Goal: Task Accomplishment & Management: Use online tool/utility

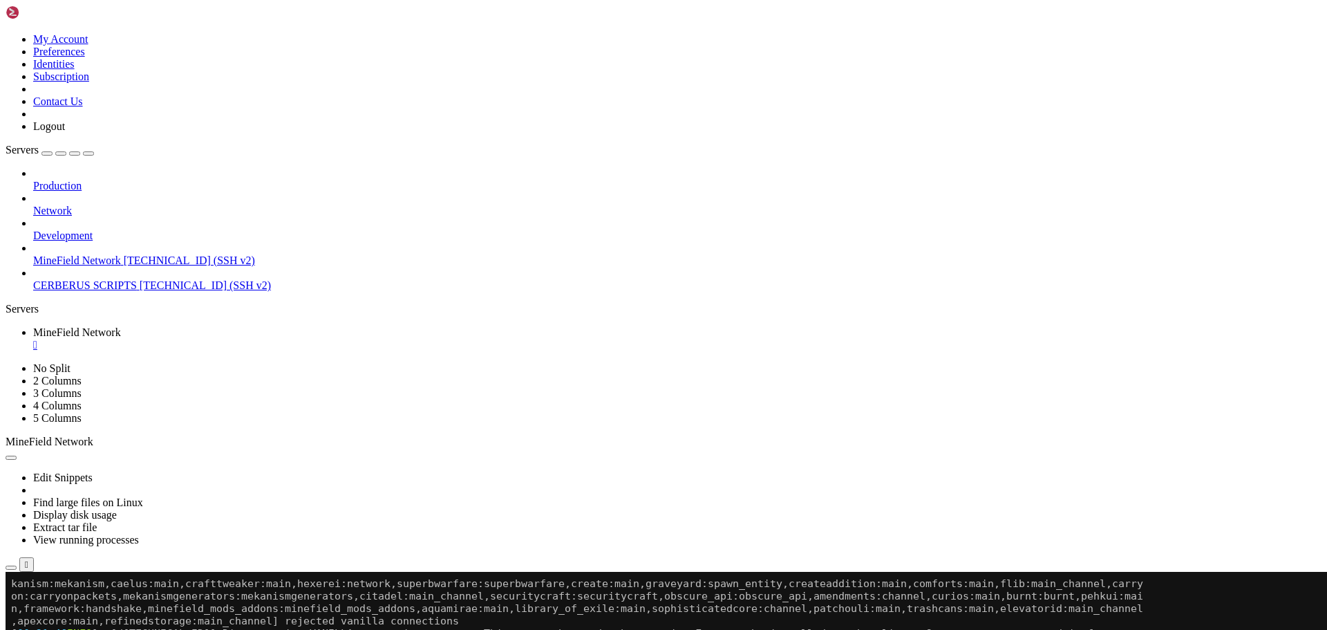
scroll to position [274, 0]
drag, startPoint x: 248, startPoint y: 865, endPoint x: 361, endPoint y: 929, distance: 129.7
click at [159, 629] on li "Connect" at bounding box center [96, 638] width 126 height 12
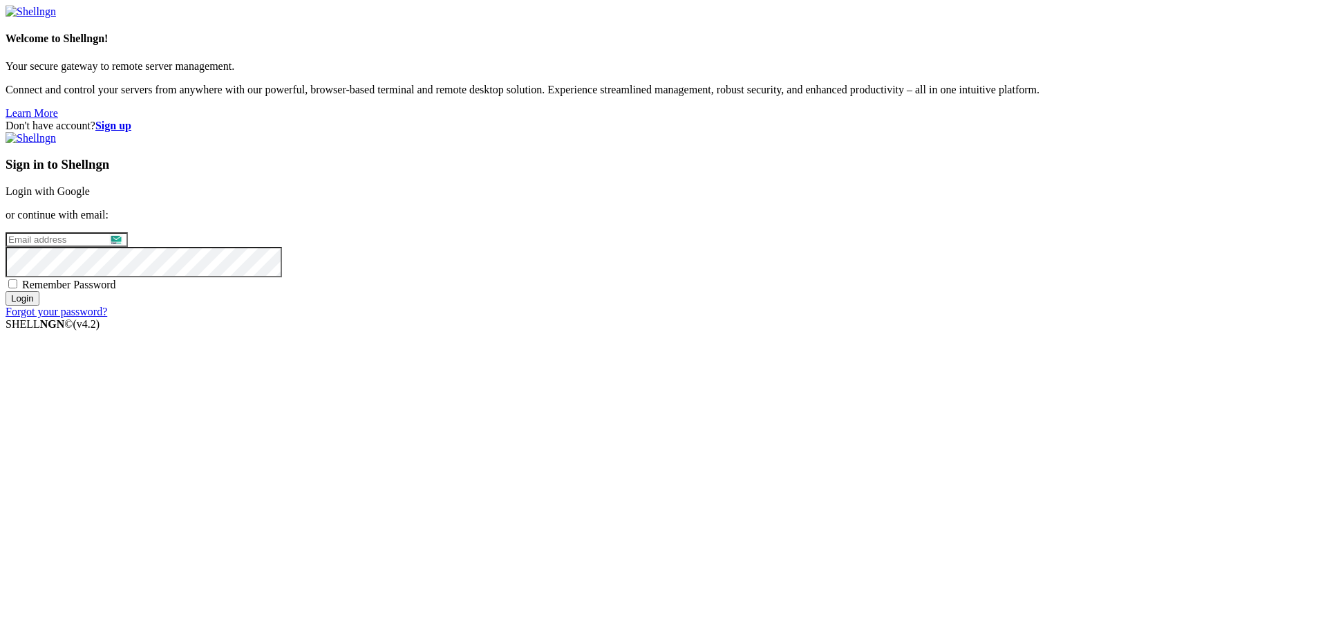
click at [90, 197] on link "Login with Google" at bounding box center [48, 191] width 84 height 12
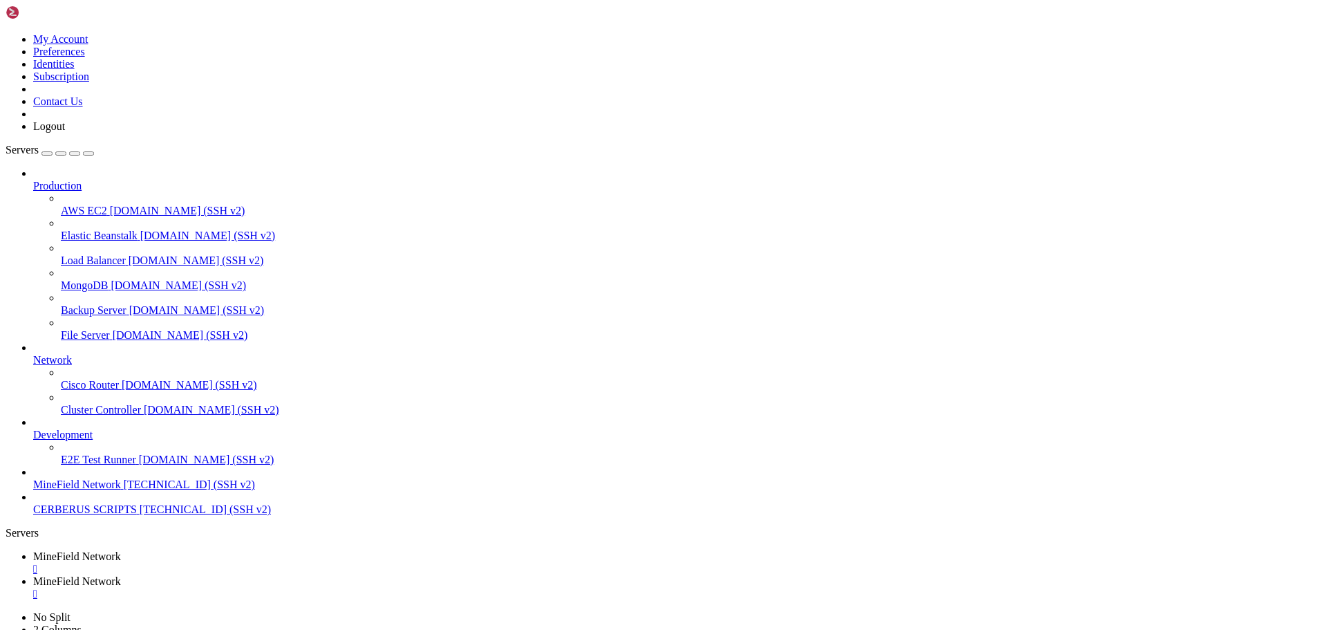
click at [416, 587] on div "" at bounding box center [677, 593] width 1288 height 12
click at [289, 563] on div "" at bounding box center [677, 569] width 1288 height 12
click at [33, 180] on icon at bounding box center [33, 180] width 0 height 0
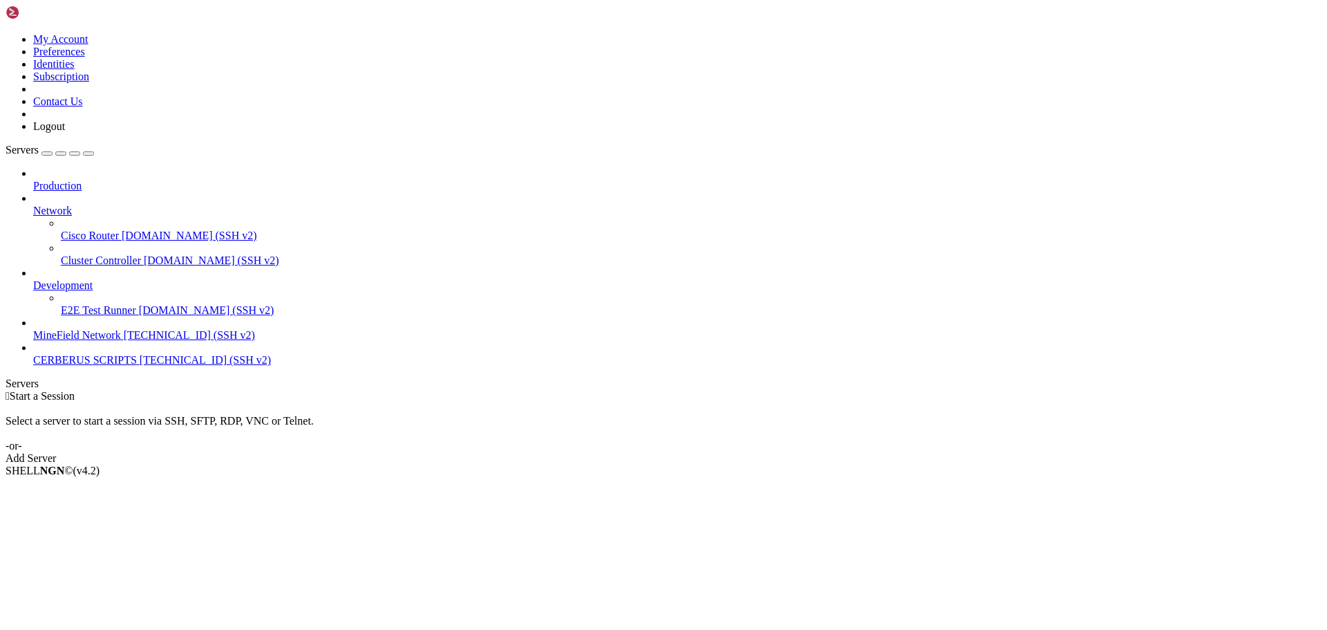
click at [72, 205] on span "Network" at bounding box center [52, 211] width 39 height 12
click at [156, 192] on div at bounding box center [677, 198] width 1288 height 12
click at [33, 205] on icon at bounding box center [33, 205] width 0 height 0
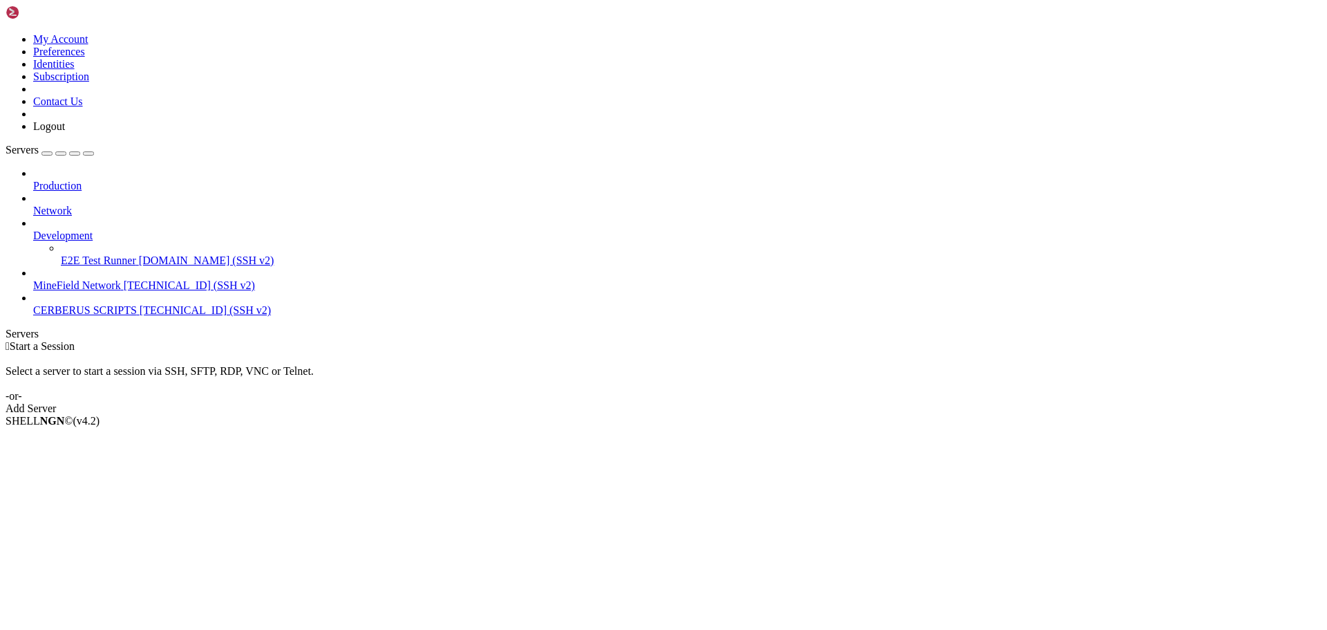
click at [133, 229] on link "Development" at bounding box center [677, 235] width 1288 height 12
click at [33, 229] on icon at bounding box center [33, 229] width 0 height 0
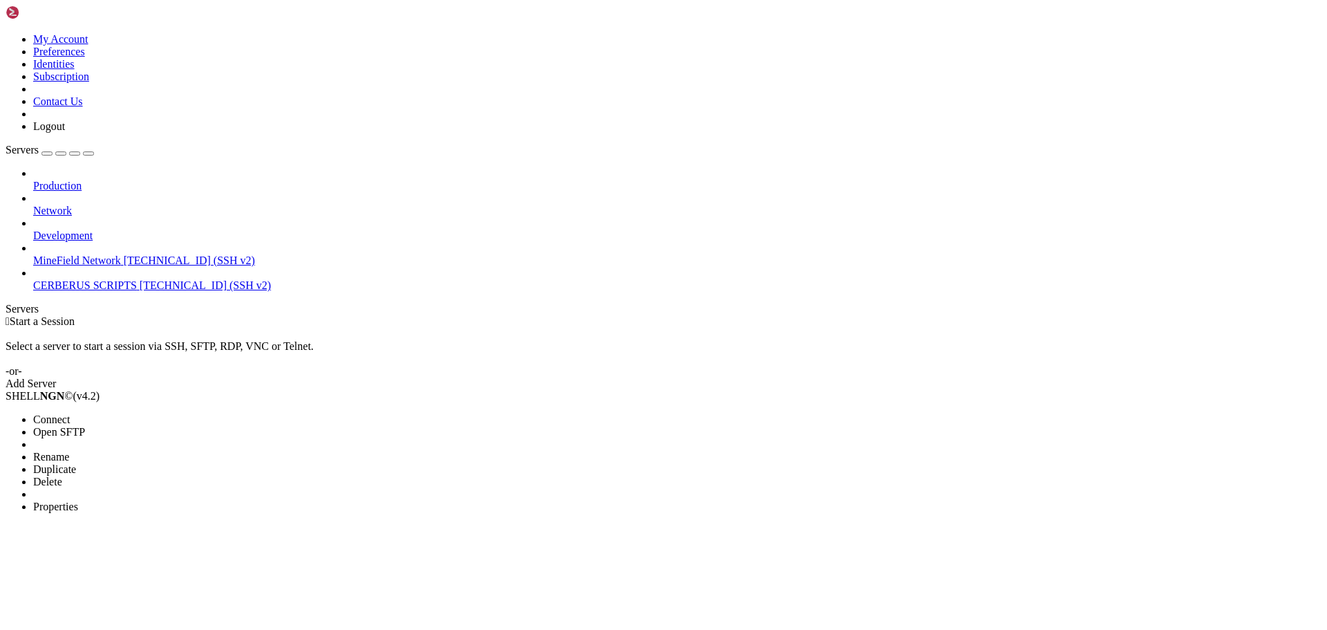
click at [159, 413] on li "Connect" at bounding box center [96, 419] width 126 height 12
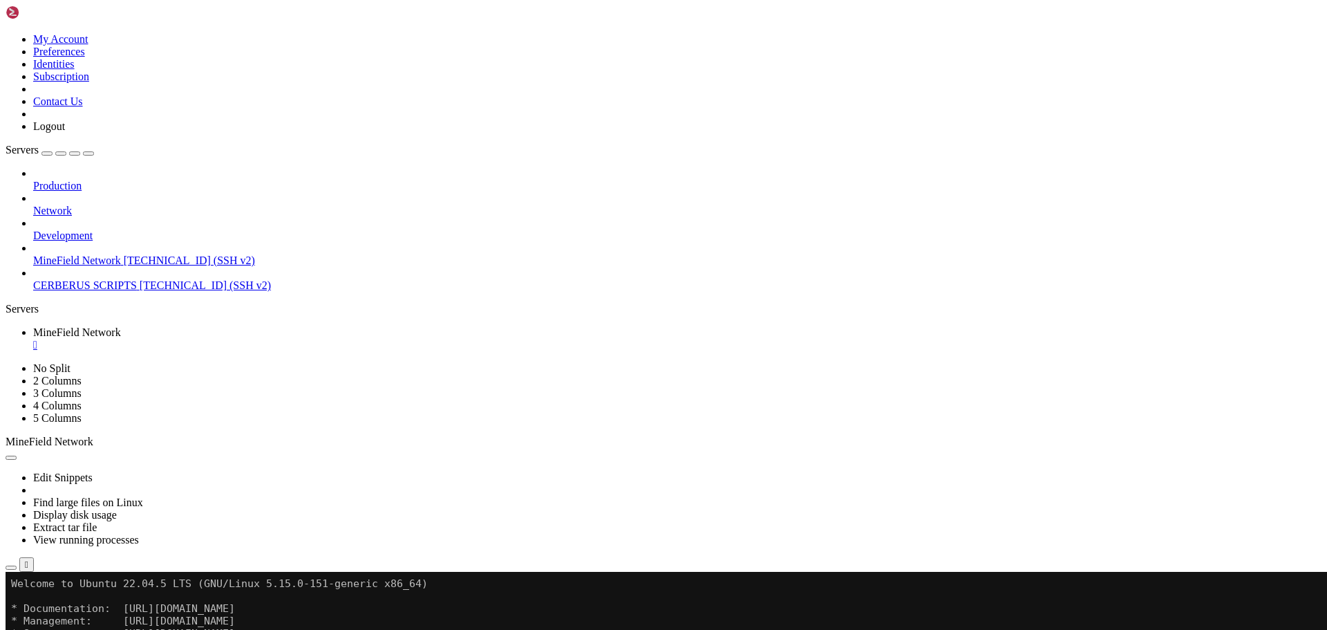
drag, startPoint x: 202, startPoint y: 918, endPoint x: 538, endPoint y: 916, distance: 335.2
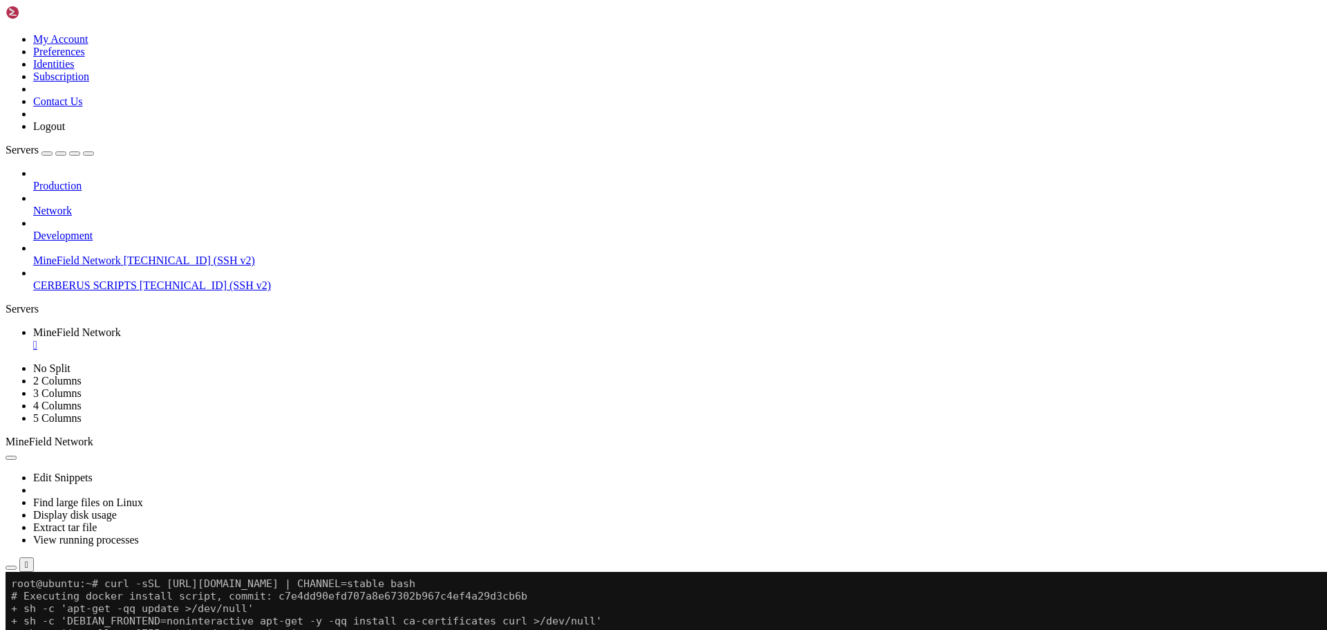
scroll to position [610, 0]
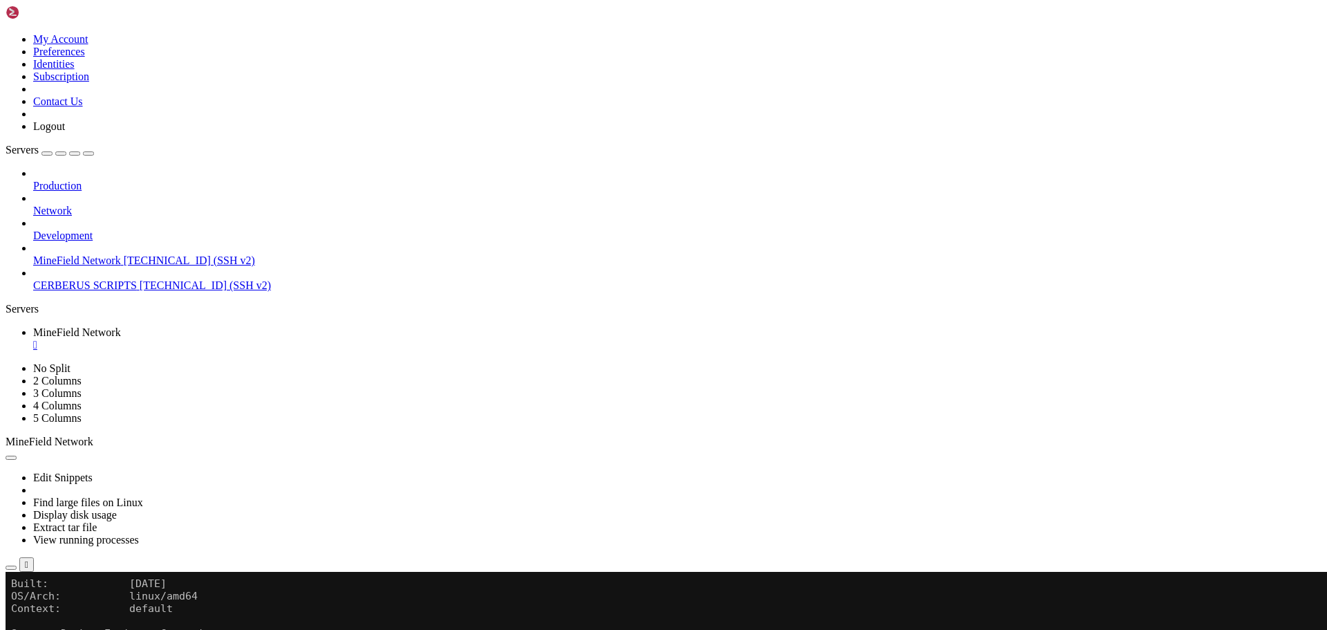
drag, startPoint x: 407, startPoint y: 873, endPoint x: 317, endPoint y: 889, distance: 91.9
drag, startPoint x: 348, startPoint y: 847, endPoint x: 268, endPoint y: 907, distance: 100.1
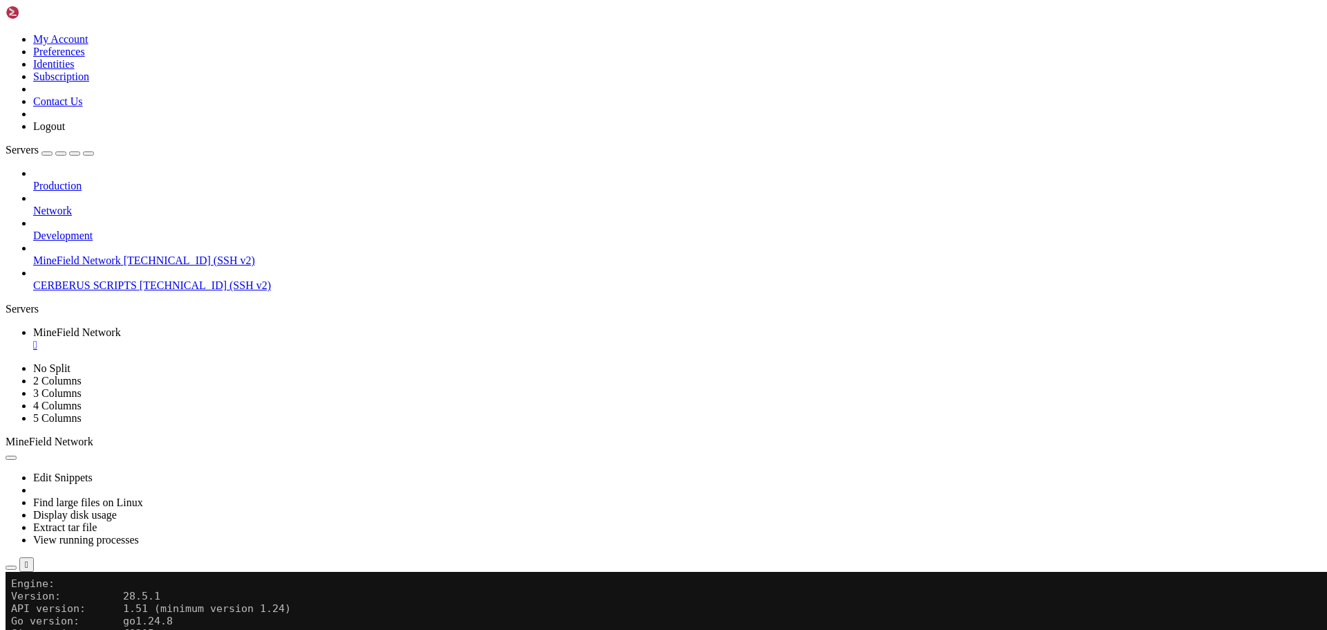
scroll to position [672, 0]
drag, startPoint x: 279, startPoint y: 725, endPoint x: 237, endPoint y: 722, distance: 41.6
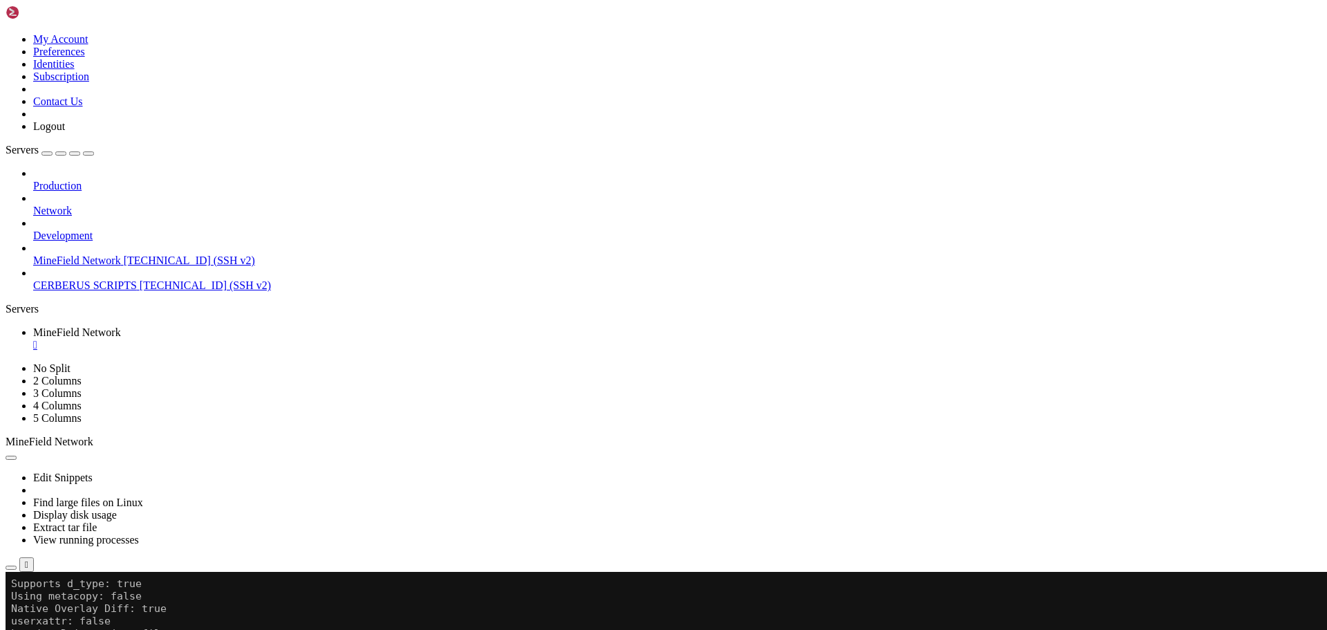
scroll to position [1505, 0]
drag, startPoint x: 357, startPoint y: 918, endPoint x: 323, endPoint y: 916, distance: 33.9
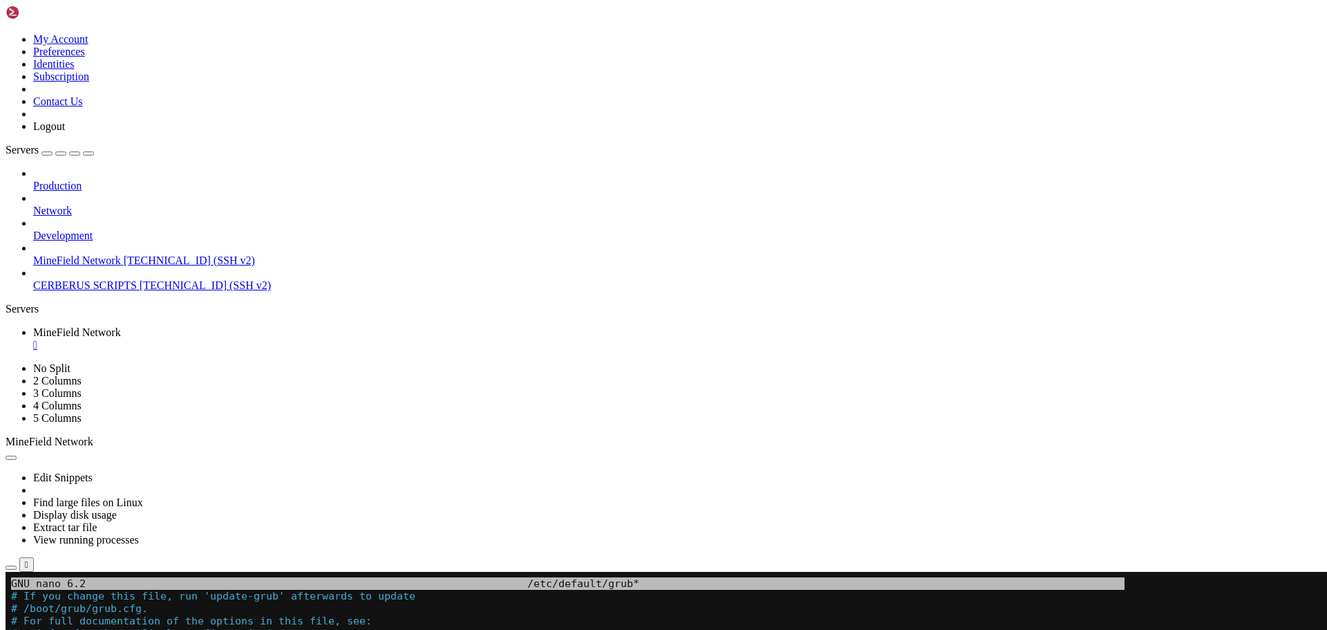
drag, startPoint x: 308, startPoint y: 791, endPoint x: 341, endPoint y: 795, distance: 33.4
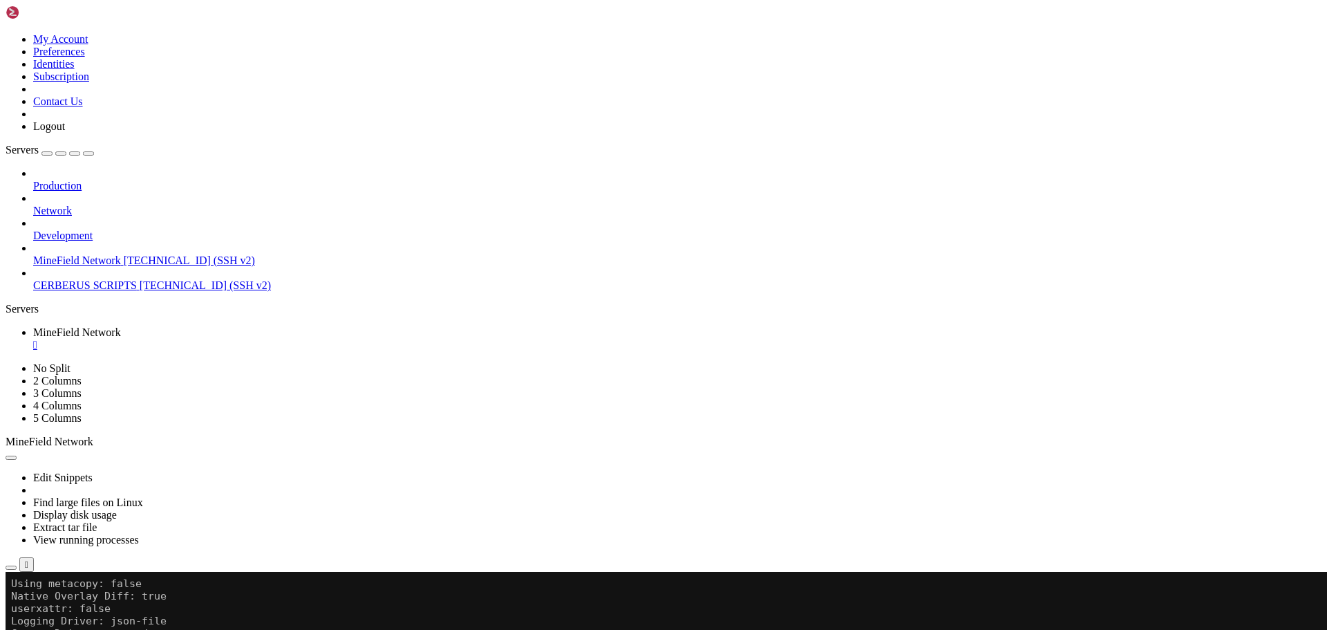
drag, startPoint x: 287, startPoint y: 957, endPoint x: 172, endPoint y: 799, distance: 195.5
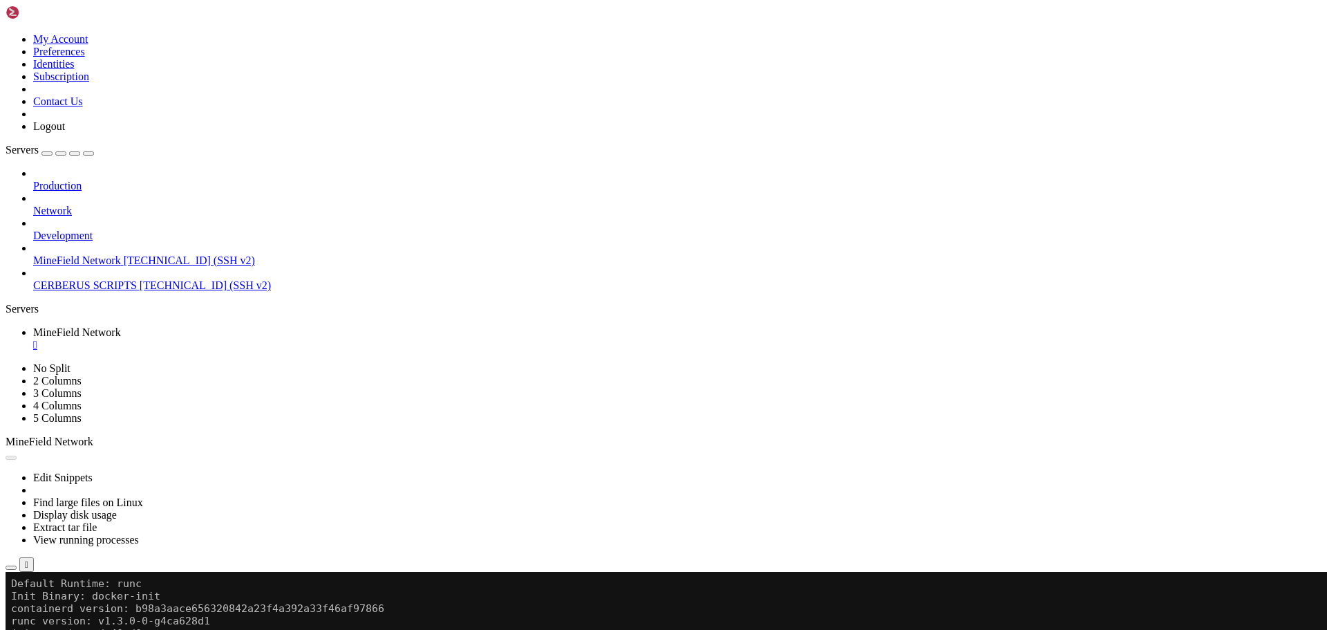
click at [763, 611] on div "Reconnect" at bounding box center [664, 618] width 1316 height 15
click at [61, 611] on button "Reconnect" at bounding box center [33, 618] width 55 height 15
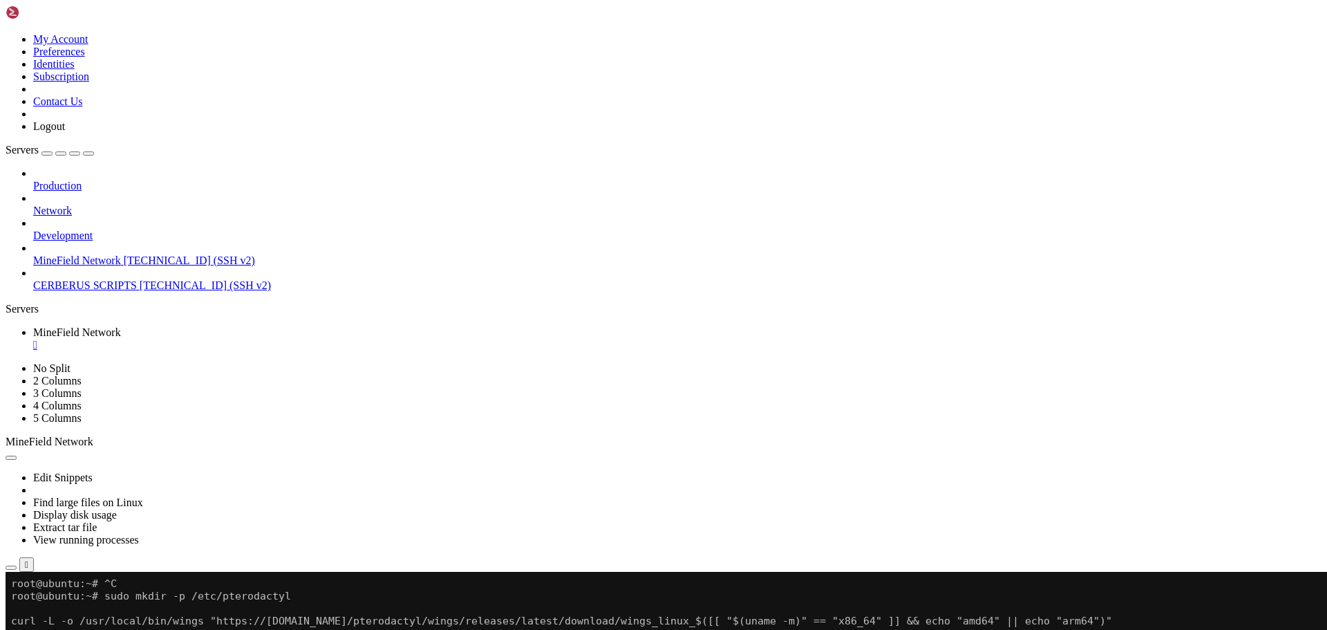
drag, startPoint x: 177, startPoint y: 724, endPoint x: 151, endPoint y: 722, distance: 25.7
click at [137, 629] on li "Connect" at bounding box center [96, 638] width 126 height 12
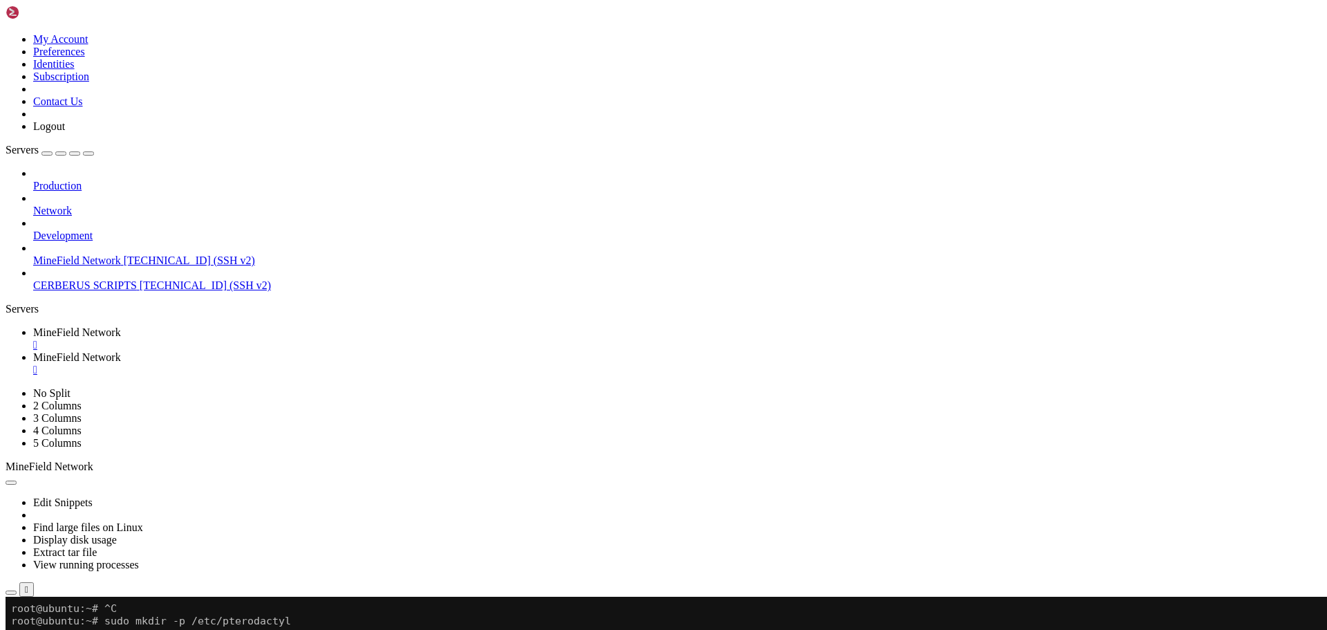
scroll to position [0, 0]
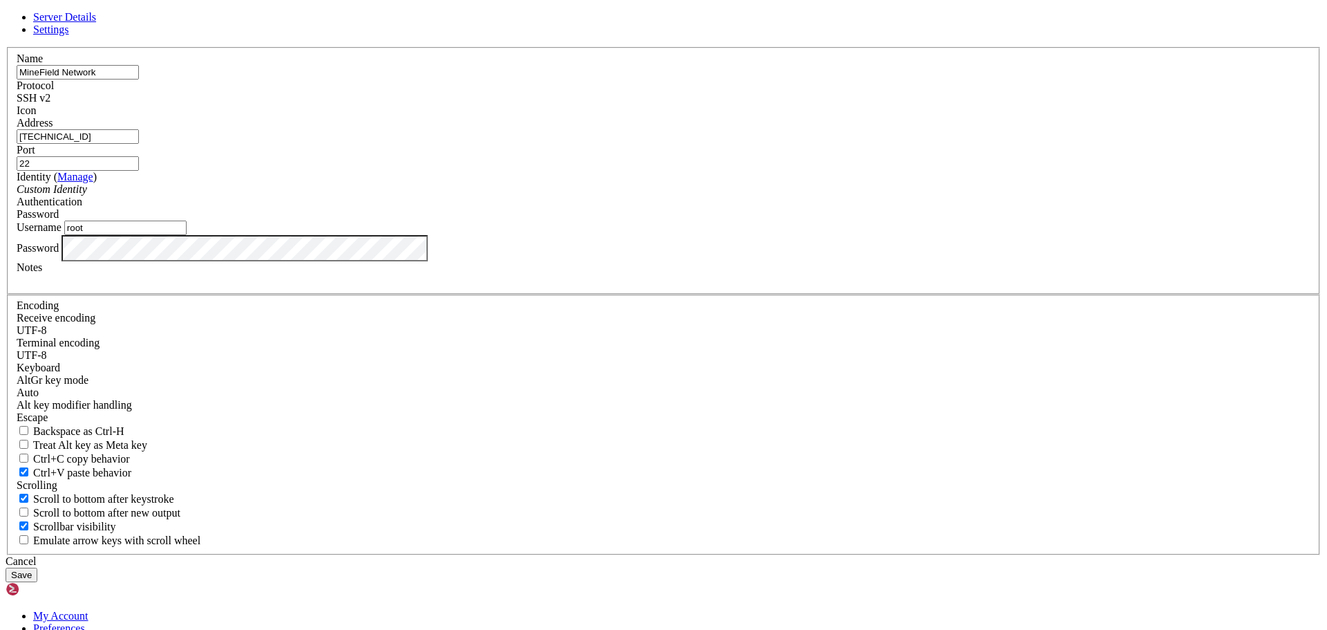
drag, startPoint x: 582, startPoint y: 242, endPoint x: 392, endPoint y: 215, distance: 192.0
click at [392, 216] on div "Server Details Settings Name MineField Network Protocol SSH v2 Icon" at bounding box center [664, 296] width 1316 height 571
click at [319, 218] on div "Server Details Settings Name MineField Network Protocol SSH v2 Icon" at bounding box center [664, 296] width 1316 height 571
click at [418, 13] on div "Server Details Settings Name MineField Network Protocol SSH v2 Icon" at bounding box center [664, 296] width 1316 height 571
click at [6, 47] on link at bounding box center [6, 47] width 0 height 0
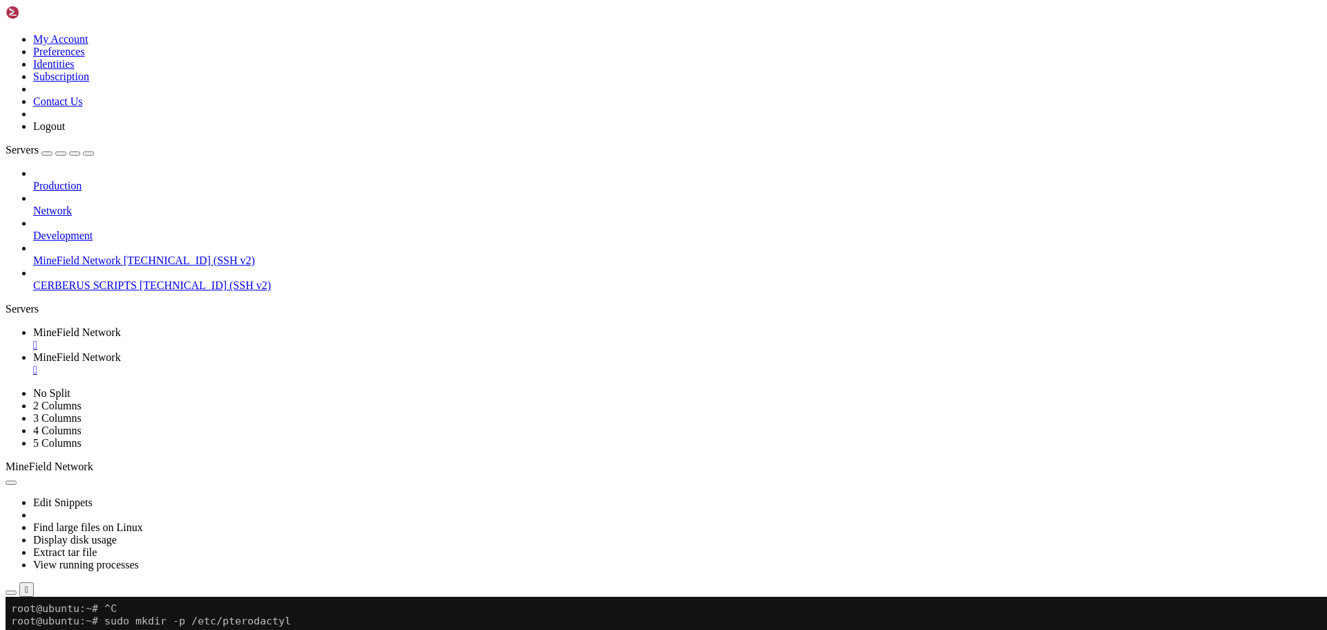
click at [415, 364] on div "" at bounding box center [677, 370] width 1288 height 12
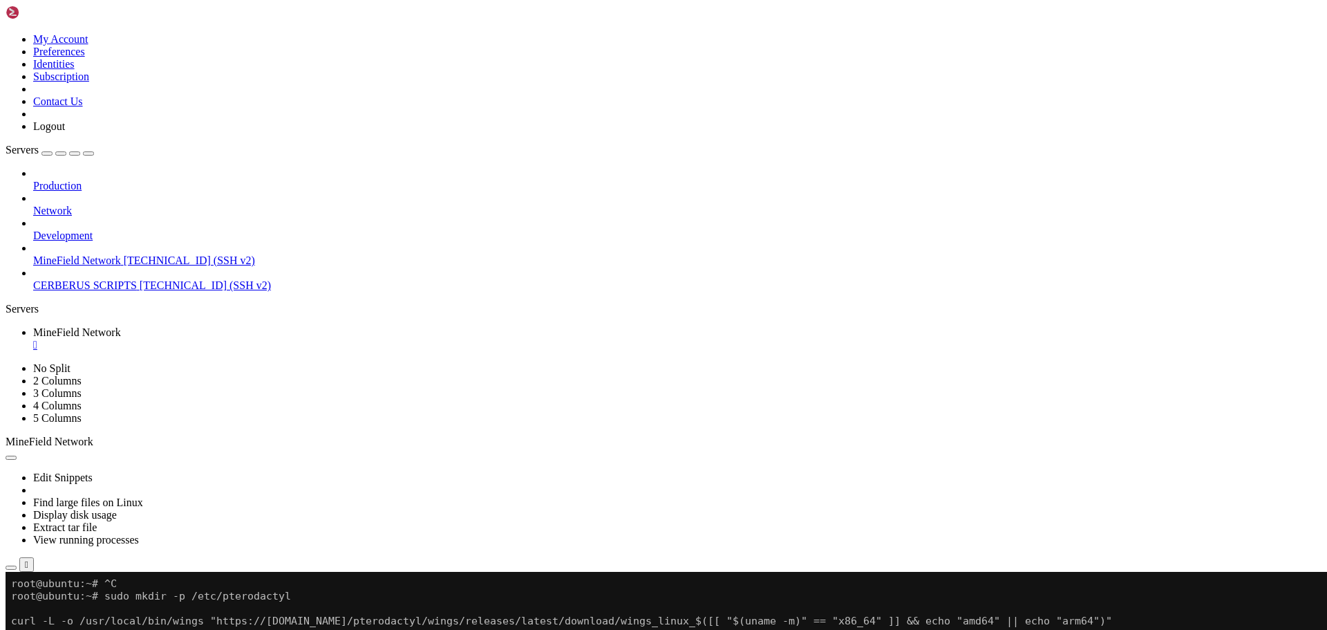
drag, startPoint x: 281, startPoint y: 802, endPoint x: 256, endPoint y: 802, distance: 24.9
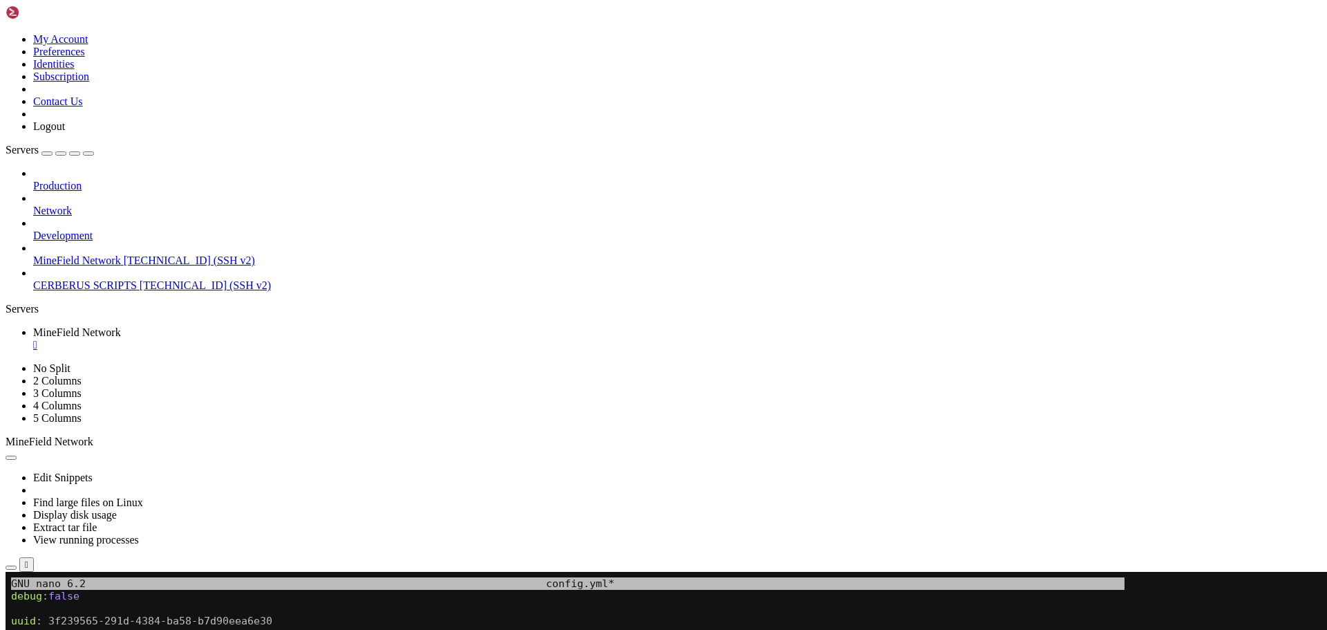
drag, startPoint x: 234, startPoint y: 792, endPoint x: 175, endPoint y: 838, distance: 74.9
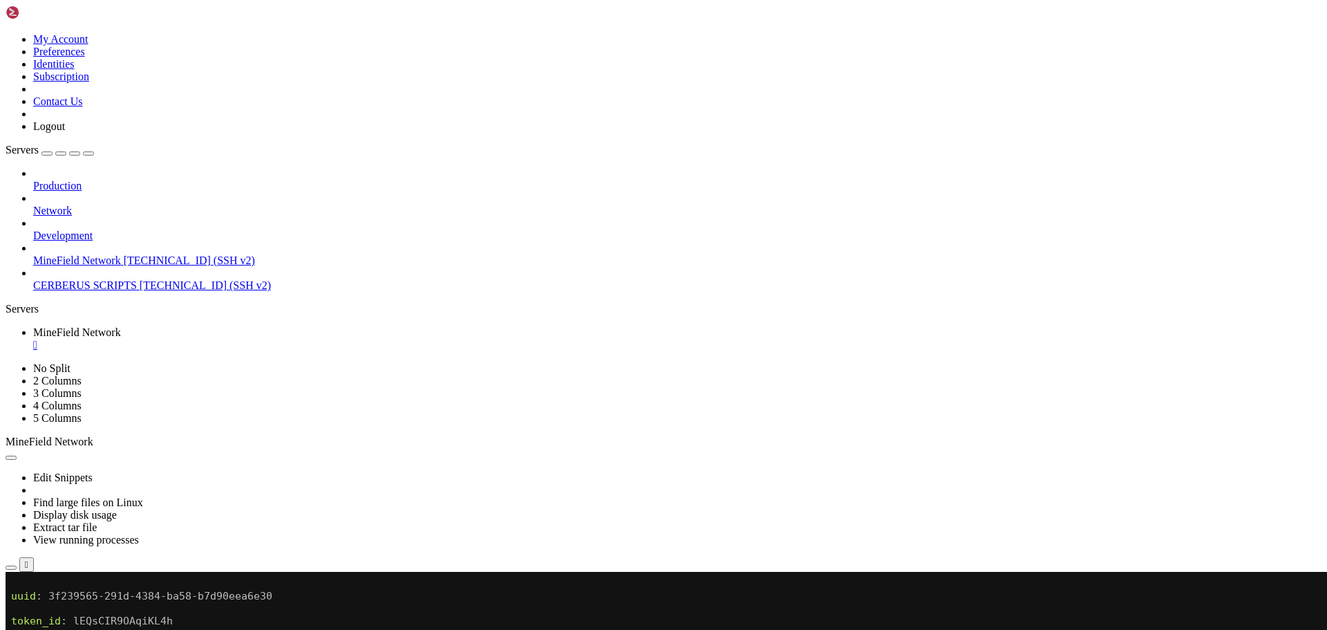
drag, startPoint x: 393, startPoint y: 850, endPoint x: 162, endPoint y: 818, distance: 232.4
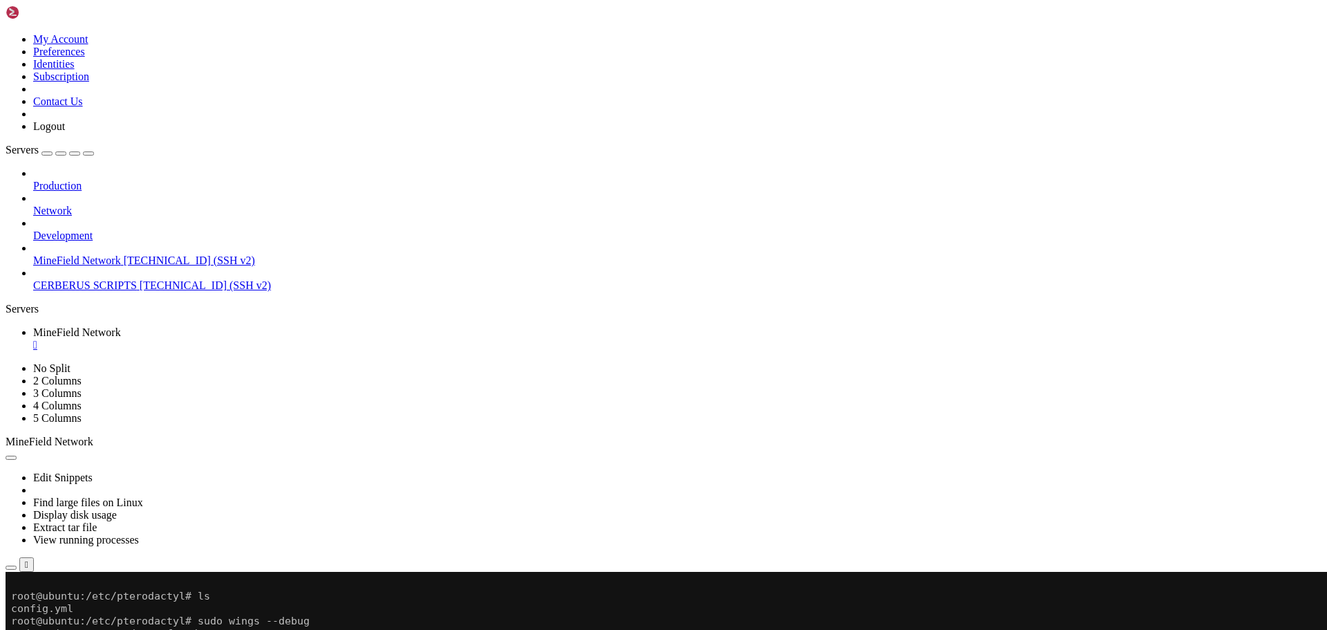
drag, startPoint x: 364, startPoint y: 879, endPoint x: 377, endPoint y: 883, distance: 12.9
drag, startPoint x: 377, startPoint y: 883, endPoint x: 334, endPoint y: 883, distance: 42.8
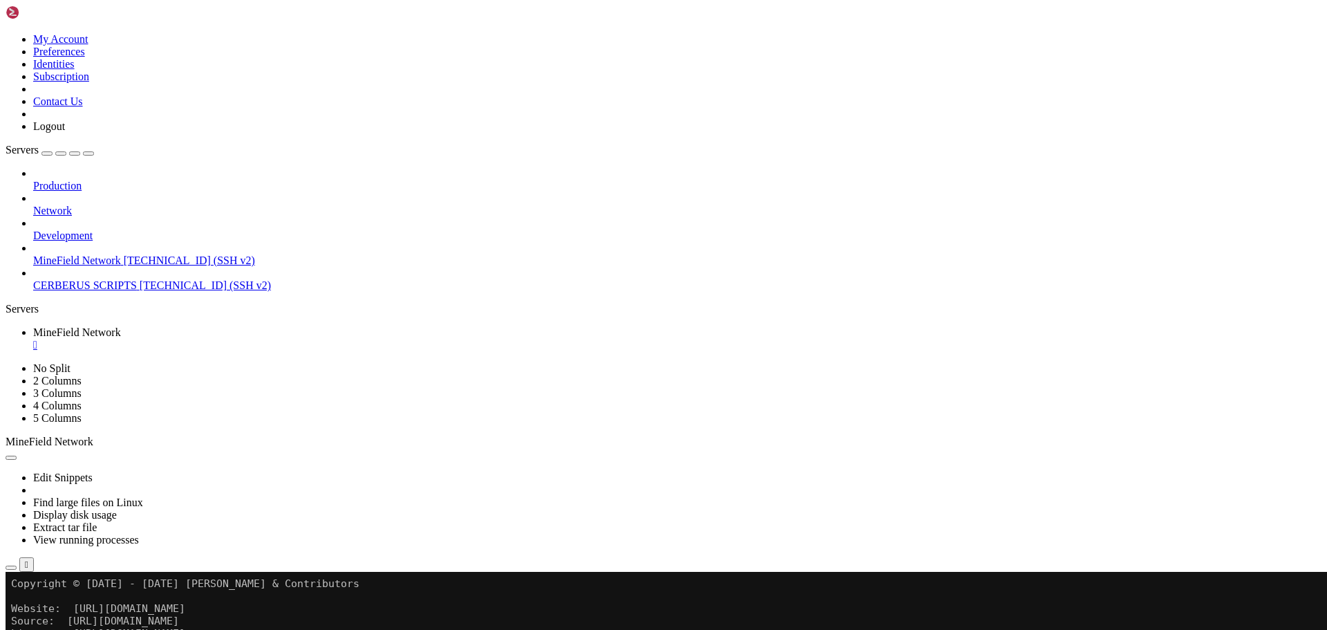
scroll to position [1978, 0]
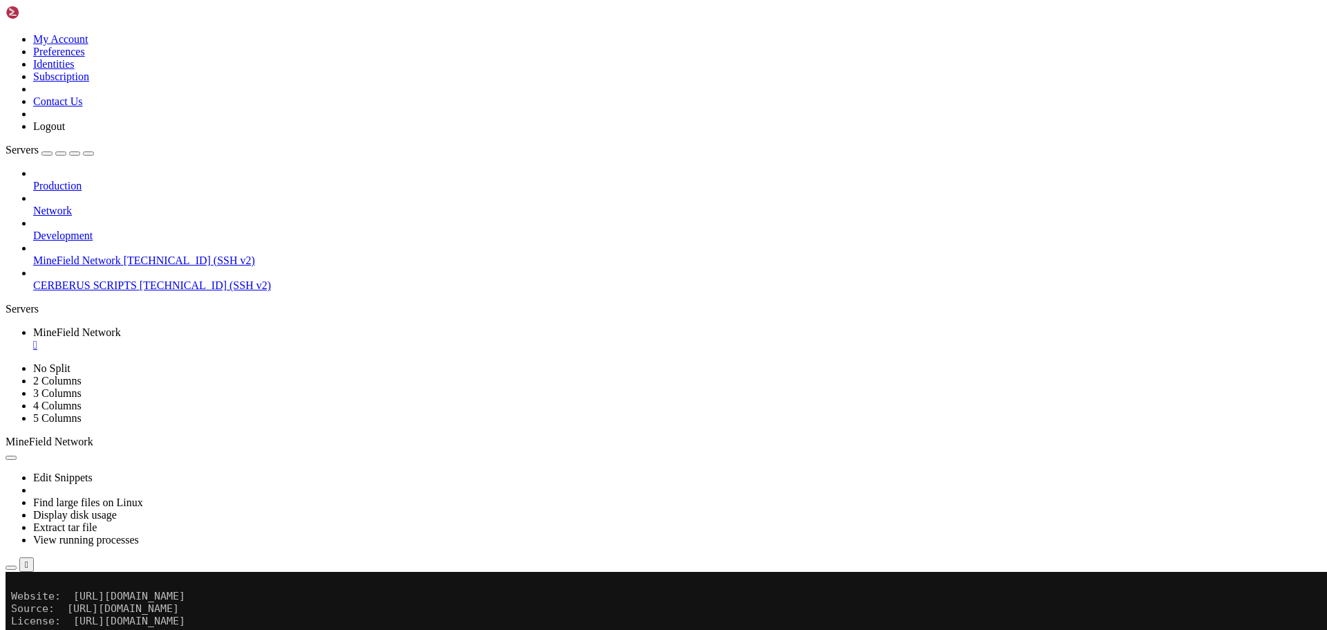
drag, startPoint x: 330, startPoint y: 1012, endPoint x: 258, endPoint y: 1012, distance: 71.9
drag, startPoint x: 427, startPoint y: 860, endPoint x: 410, endPoint y: 862, distance: 17.4
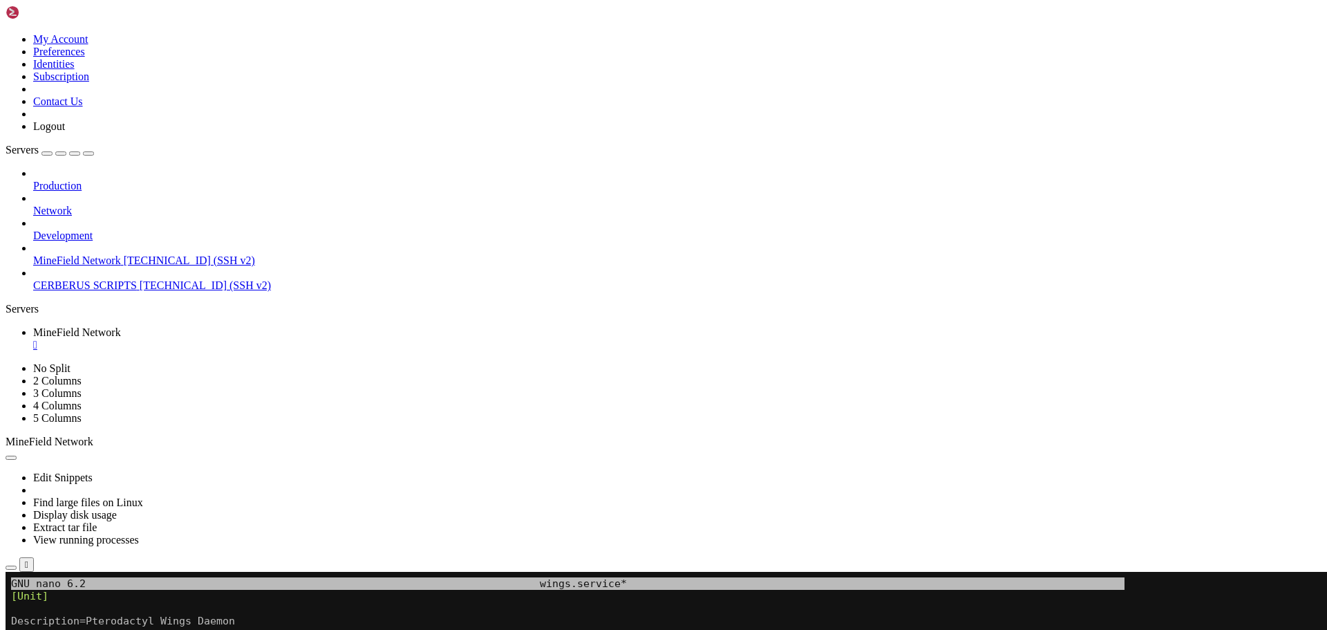
drag, startPoint x: 191, startPoint y: 829, endPoint x: 201, endPoint y: 937, distance: 109.0
drag, startPoint x: 355, startPoint y: 875, endPoint x: 232, endPoint y: 883, distance: 122.6
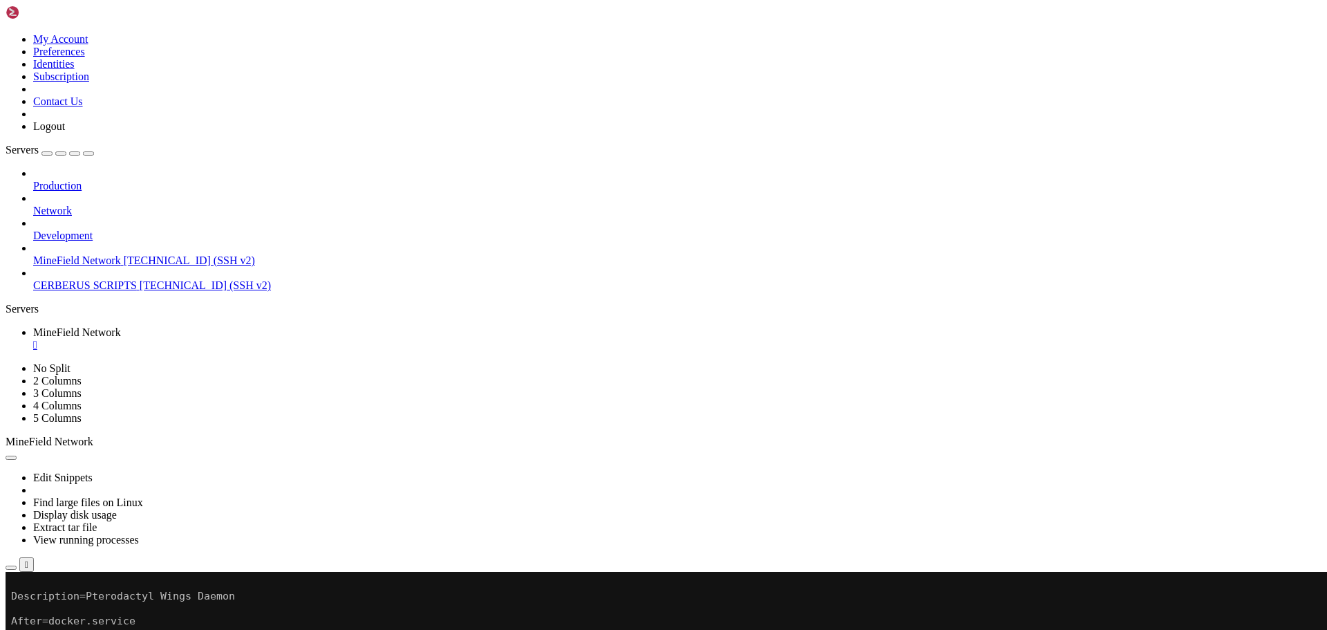
scroll to position [2040, 0]
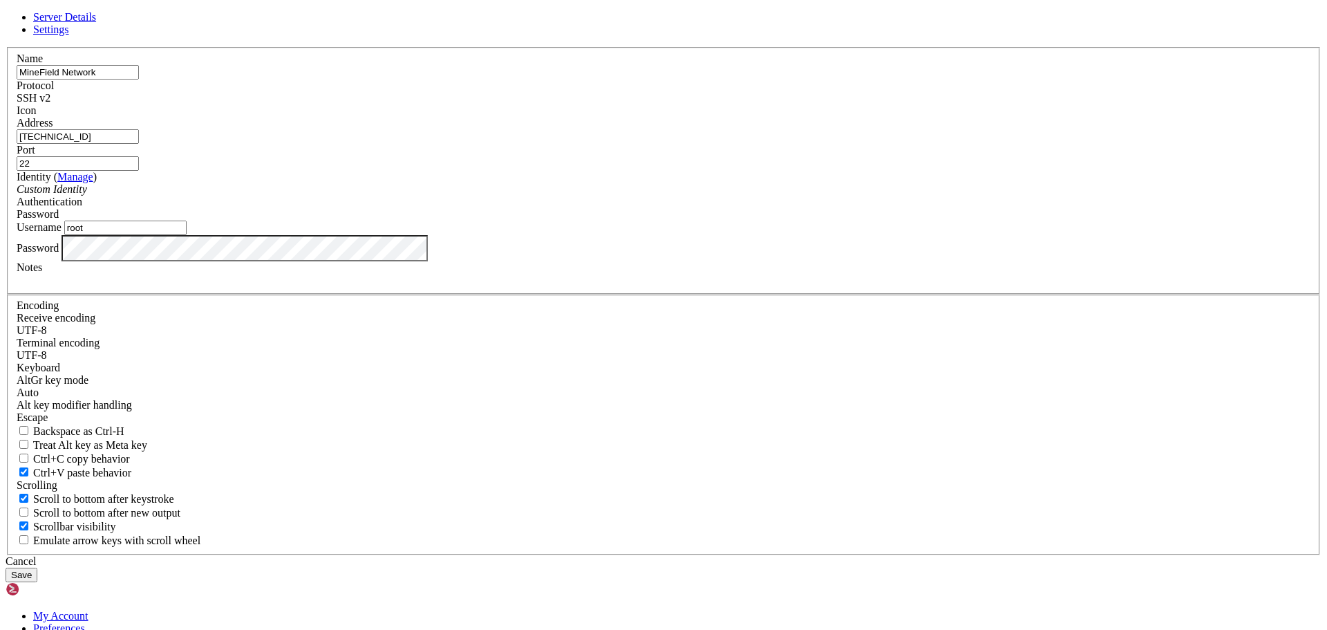
drag, startPoint x: 561, startPoint y: 240, endPoint x: 458, endPoint y: 246, distance: 103.2
click at [459, 247] on div "Name MineField Network Protocol SSH v2 Icon Address [TECHNICAL_ID] ( )" at bounding box center [664, 301] width 1316 height 508
click at [6, 47] on link at bounding box center [6, 47] width 0 height 0
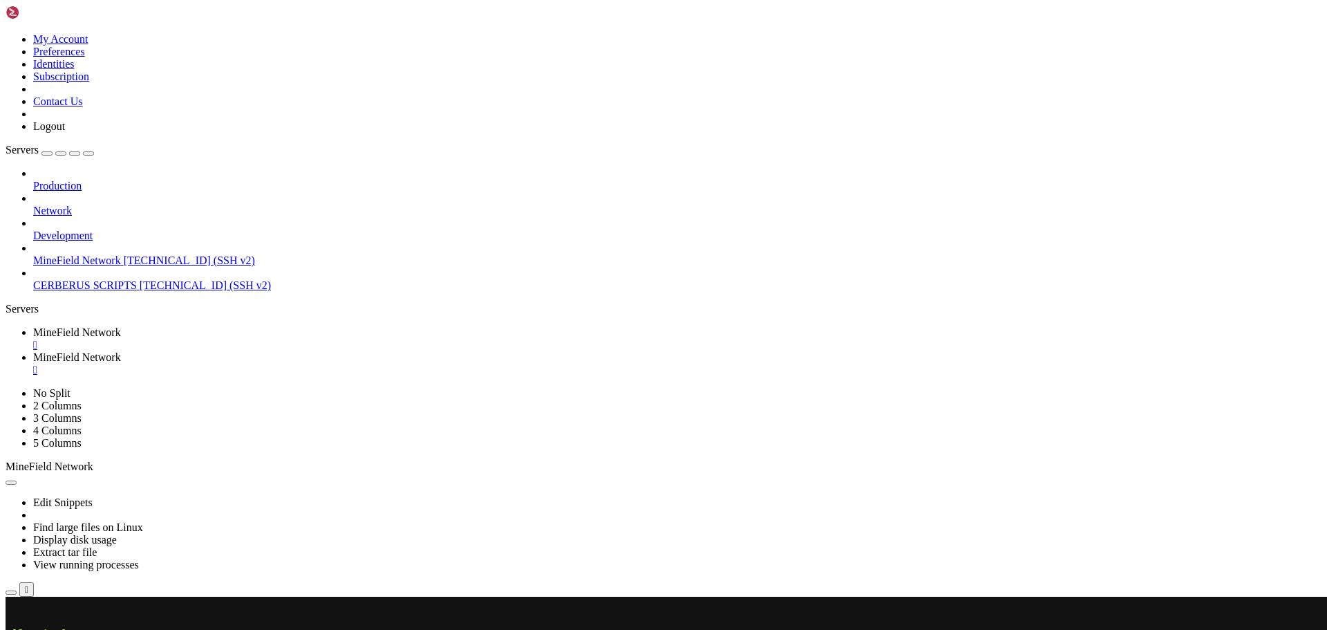
type input "/etc"
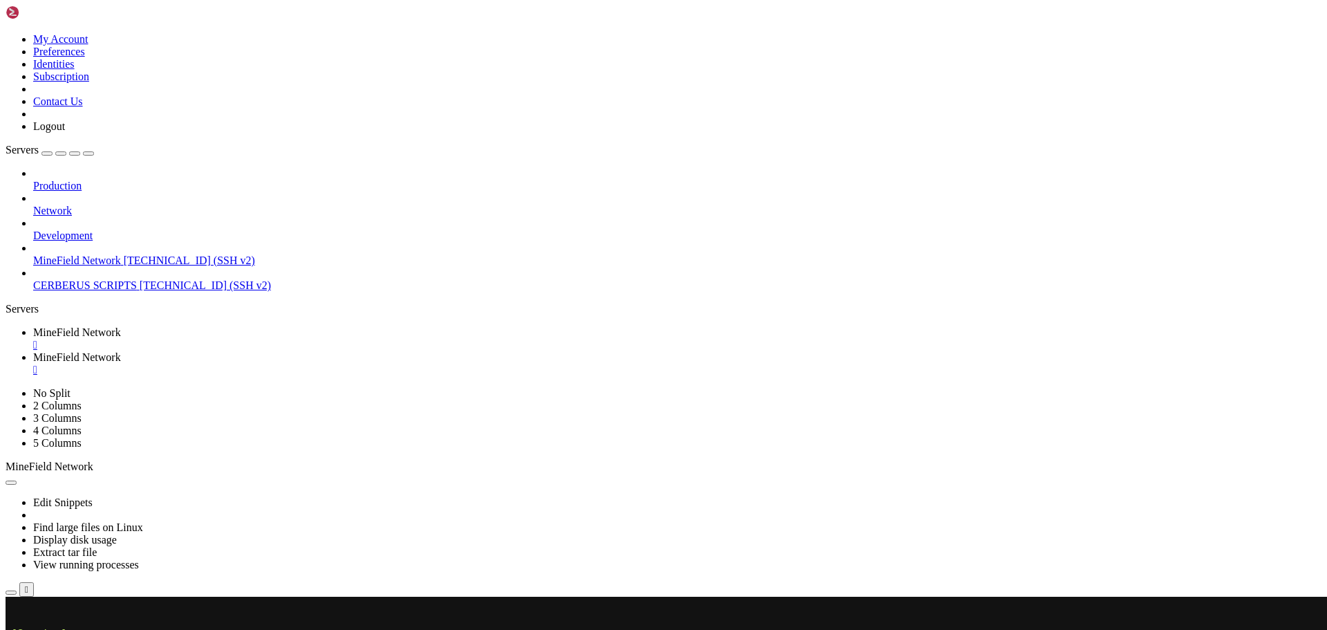
scroll to position [2073, 0]
click at [419, 351] on link "MineField Network " at bounding box center [677, 363] width 1288 height 25
click at [416, 364] on div "" at bounding box center [677, 370] width 1288 height 12
